Goal: Go to known website: Access a specific website the user already knows

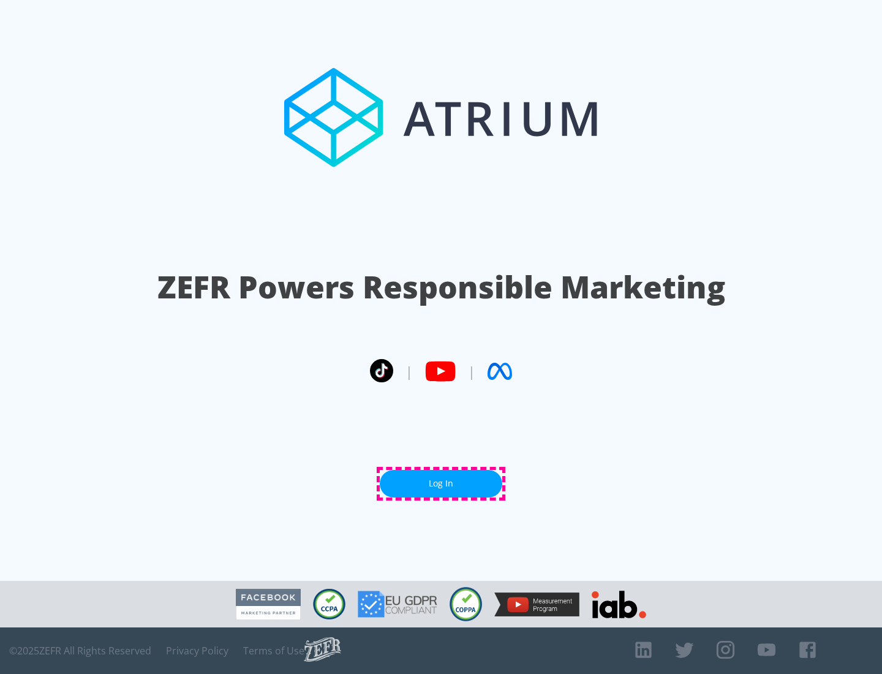
click at [441, 483] on link "Log In" at bounding box center [441, 484] width 123 height 28
